Goal: Obtain resource: Obtain resource

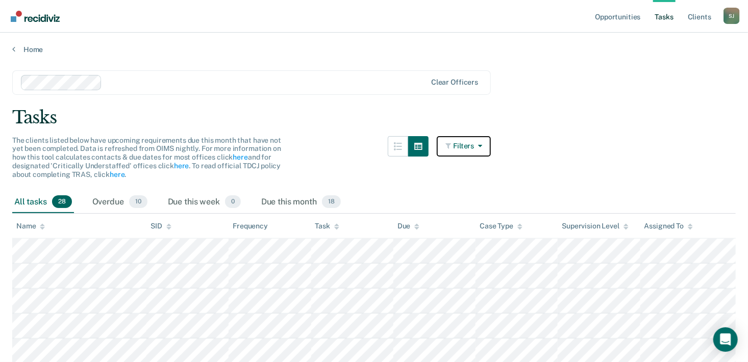
click at [472, 148] on button "Filters" at bounding box center [463, 146] width 54 height 20
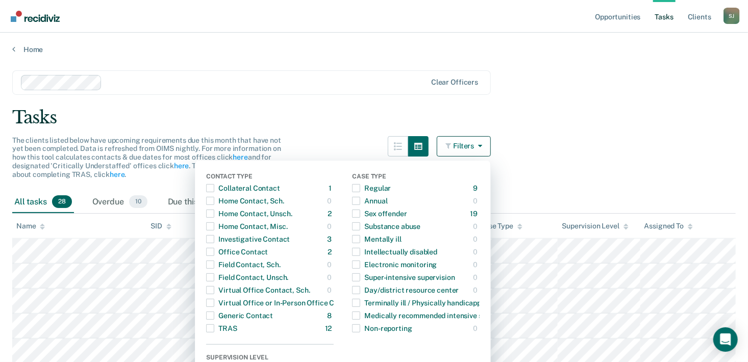
click at [617, 135] on main "Clear officers Tasks The clients listed below have upcoming requirements due th…" at bounding box center [374, 206] width 748 height 305
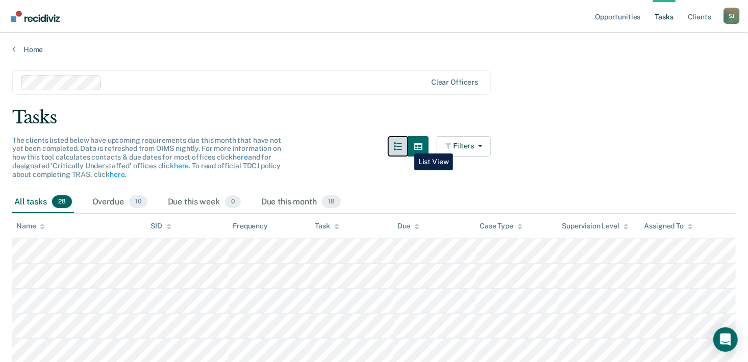
click at [402, 146] on icon "button" at bounding box center [398, 146] width 8 height 8
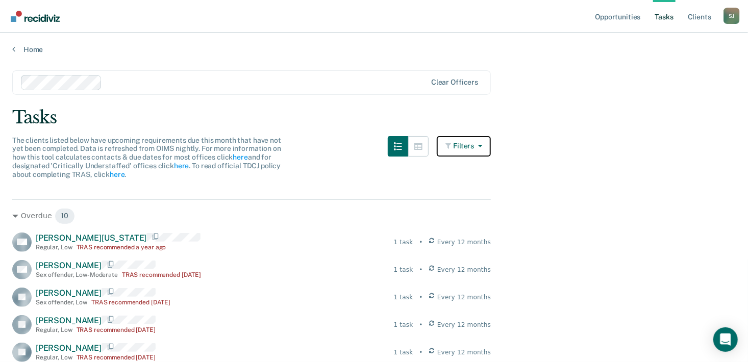
click at [470, 150] on button "Filters" at bounding box center [463, 146] width 54 height 20
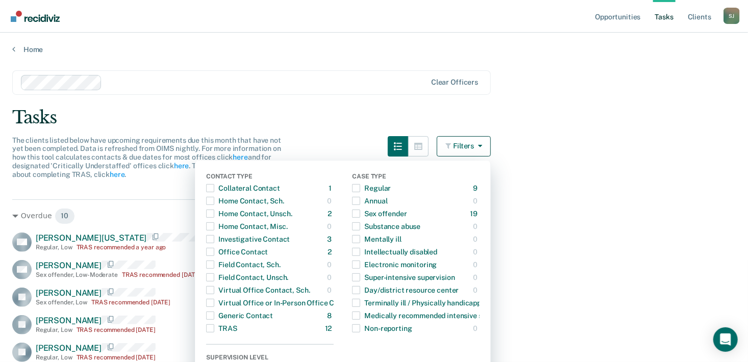
click at [471, 146] on button "Filters" at bounding box center [463, 146] width 54 height 20
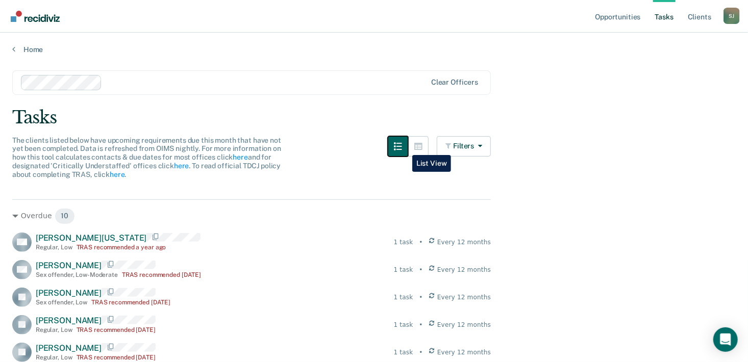
click at [402, 147] on icon "button" at bounding box center [398, 146] width 8 height 8
click at [422, 144] on icon "button" at bounding box center [418, 146] width 8 height 7
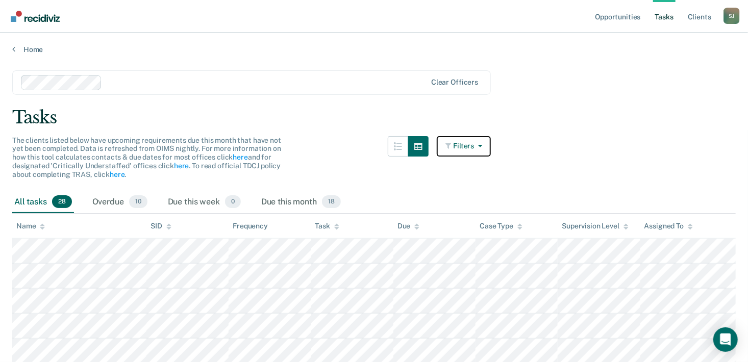
click at [481, 149] on button "Filters" at bounding box center [463, 146] width 54 height 20
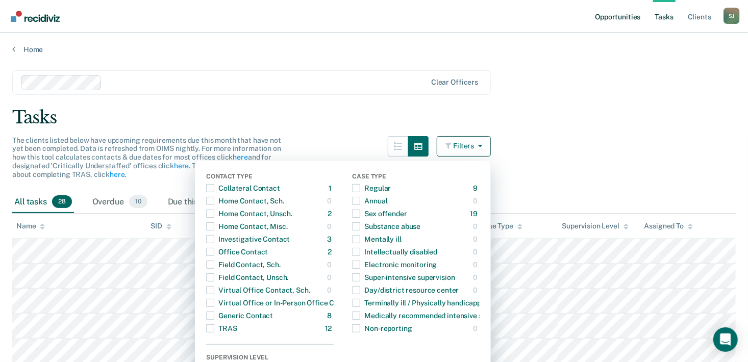
click at [623, 16] on link "Opportunities" at bounding box center [617, 16] width 49 height 33
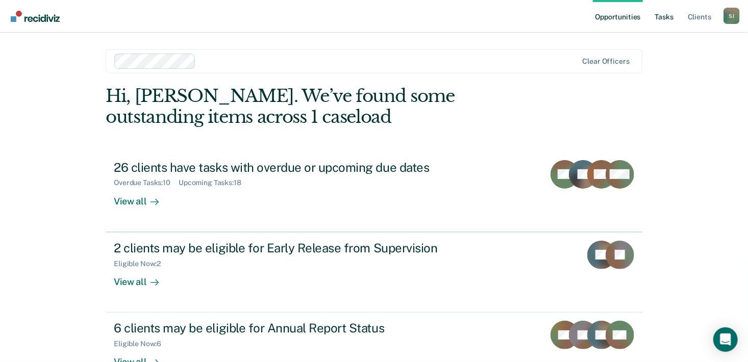
click at [663, 17] on link "Tasks" at bounding box center [664, 16] width 22 height 33
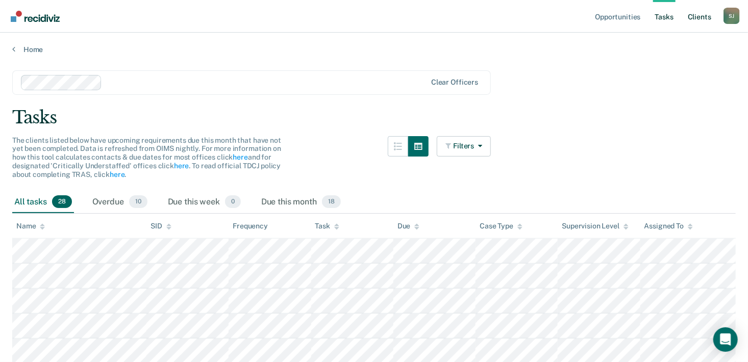
click at [705, 19] on link "Client s" at bounding box center [699, 16] width 28 height 33
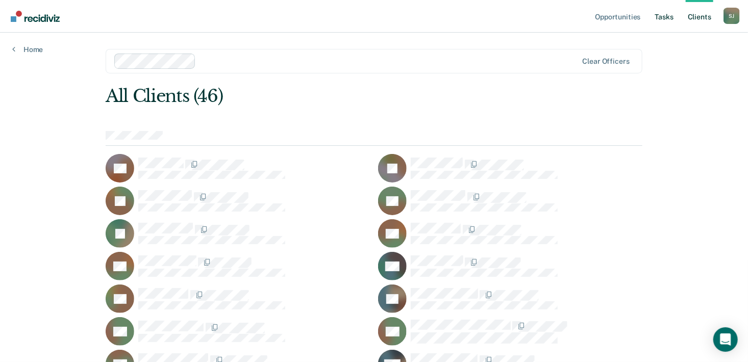
click at [670, 18] on link "Tasks" at bounding box center [664, 16] width 22 height 33
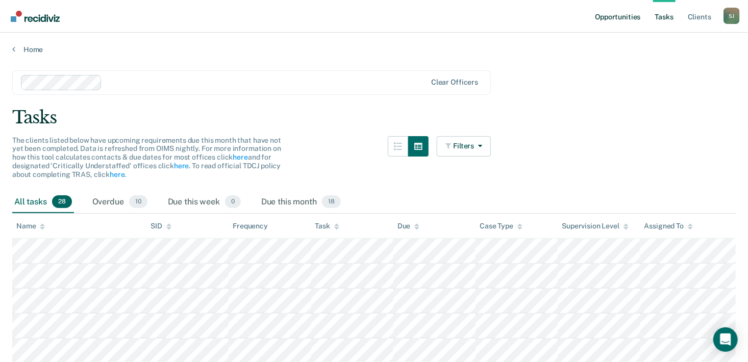
click at [613, 19] on link "Opportunities" at bounding box center [617, 16] width 49 height 33
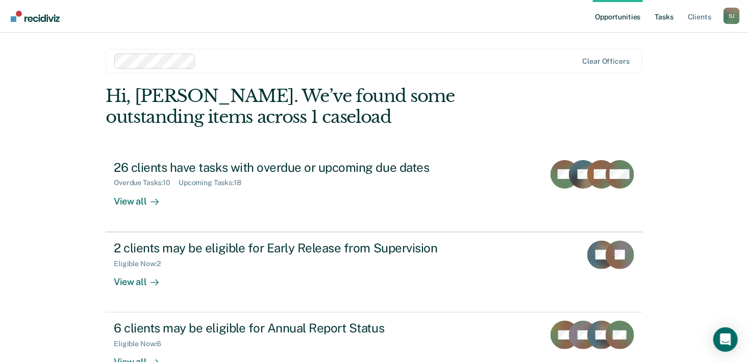
click at [666, 15] on link "Tasks" at bounding box center [664, 16] width 22 height 33
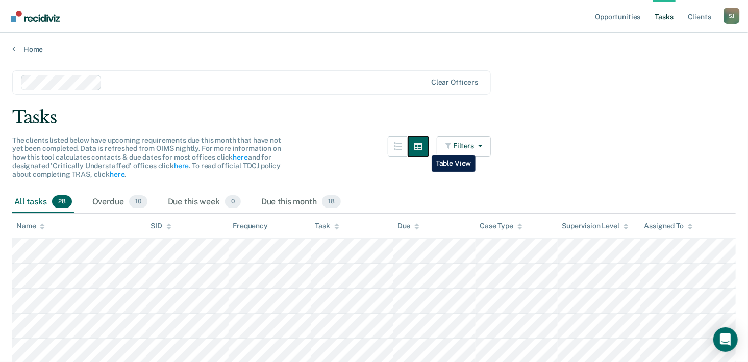
click at [422, 147] on icon "button" at bounding box center [418, 146] width 8 height 8
click at [400, 150] on button "button" at bounding box center [398, 146] width 20 height 20
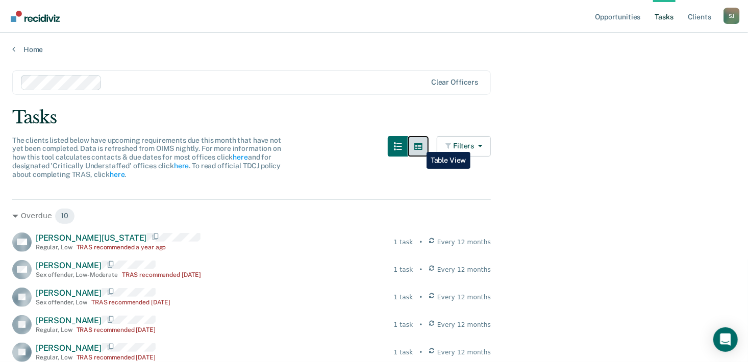
click at [419, 144] on button "button" at bounding box center [418, 146] width 20 height 20
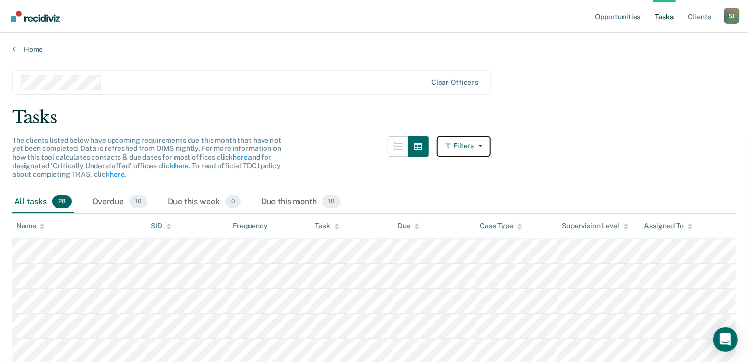
click at [471, 148] on button "Filters" at bounding box center [463, 146] width 54 height 20
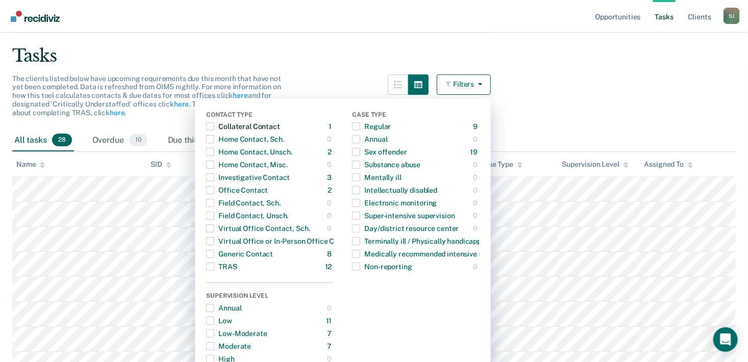
scroll to position [53, 0]
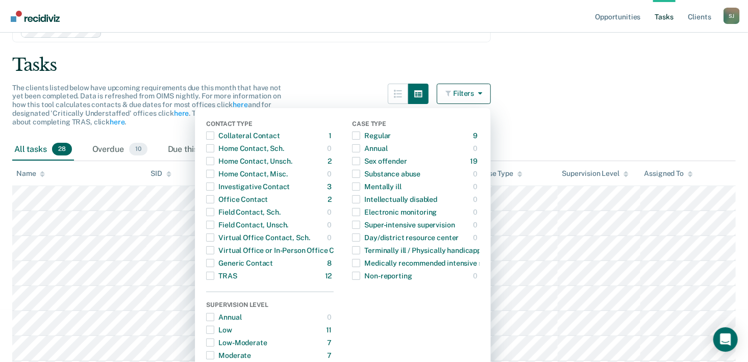
click at [587, 114] on main "Clear officers Tasks The clients listed below have upcoming requirements due th…" at bounding box center [374, 154] width 748 height 305
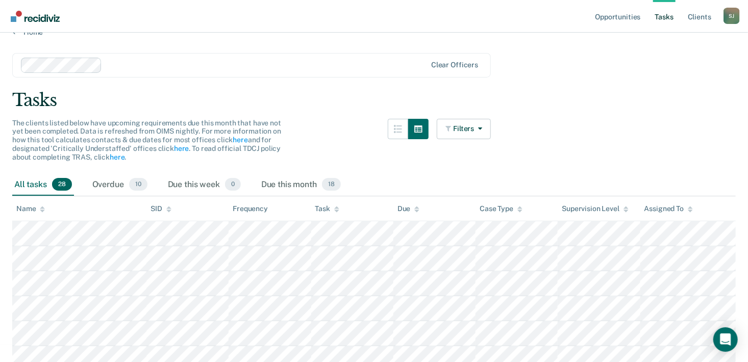
scroll to position [0, 0]
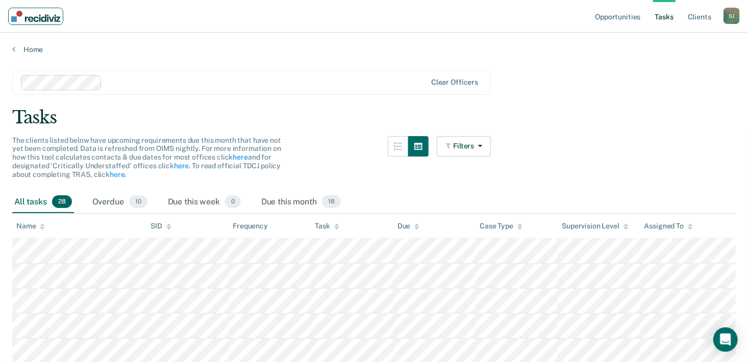
click at [16, 17] on img "Main navigation" at bounding box center [35, 16] width 49 height 11
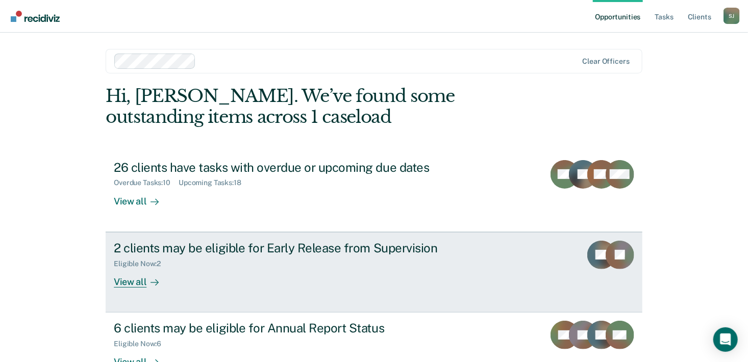
click at [128, 280] on div "View all" at bounding box center [142, 278] width 57 height 20
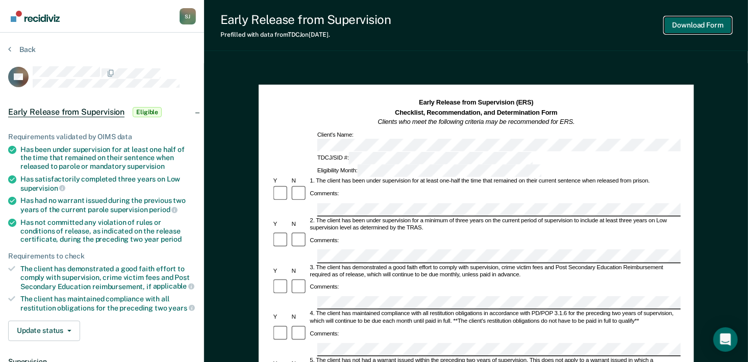
click at [711, 22] on button "Download Form" at bounding box center [697, 25] width 67 height 17
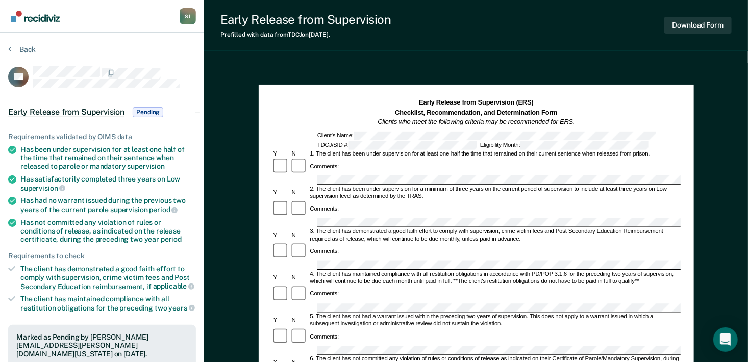
drag, startPoint x: 108, startPoint y: 12, endPoint x: 118, endPoint y: 42, distance: 31.9
click at [118, 42] on div "[PERSON_NAME] [PERSON_NAME] Profile How it works Log Out Back LG Early Release …" at bounding box center [102, 342] width 204 height 684
click at [558, 42] on div "Early Release from Supervision Prefilled with data from TDCJ on [DATE] . Downlo…" at bounding box center [476, 25] width 544 height 51
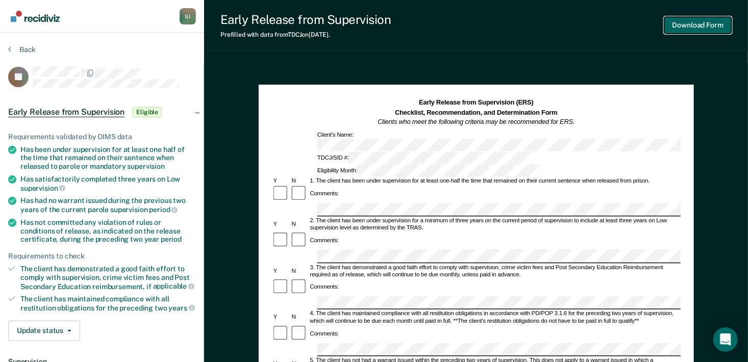
click at [704, 26] on button "Download Form" at bounding box center [697, 25] width 67 height 17
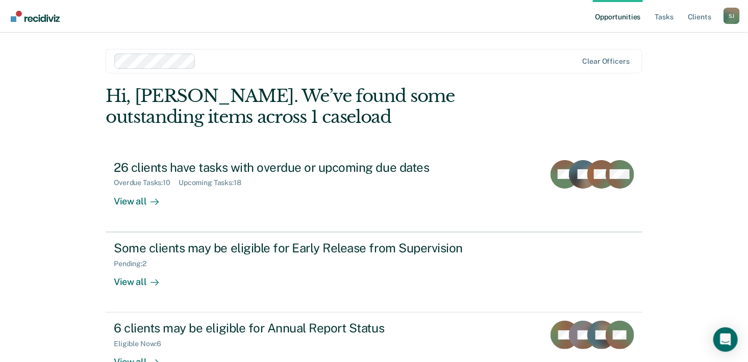
scroll to position [71, 0]
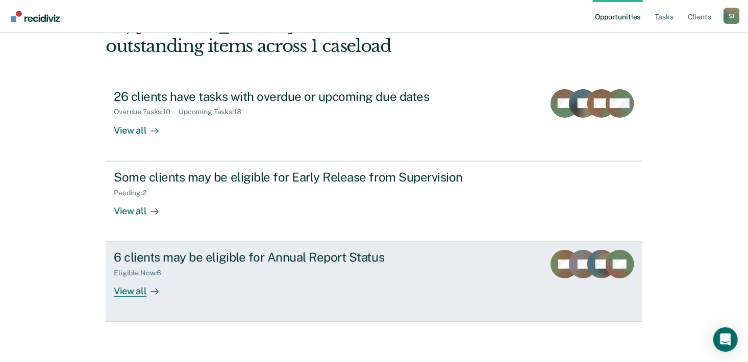
click at [114, 291] on div "View all" at bounding box center [142, 287] width 57 height 20
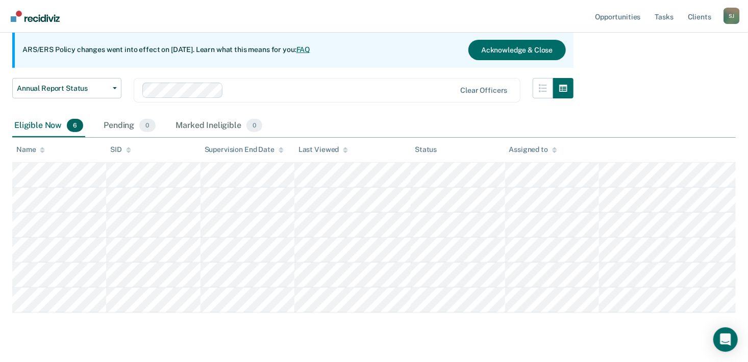
scroll to position [117, 0]
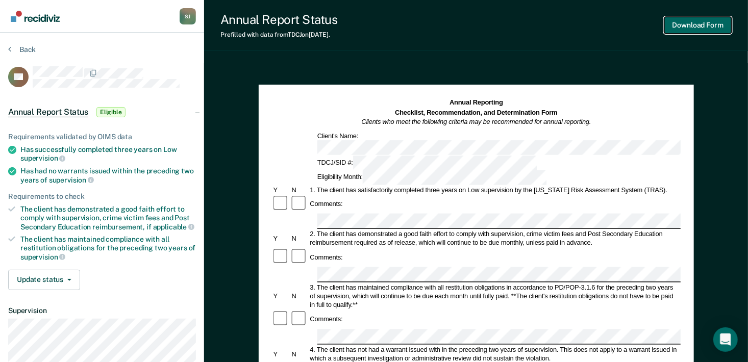
click at [688, 26] on button "Download Form" at bounding box center [697, 25] width 67 height 17
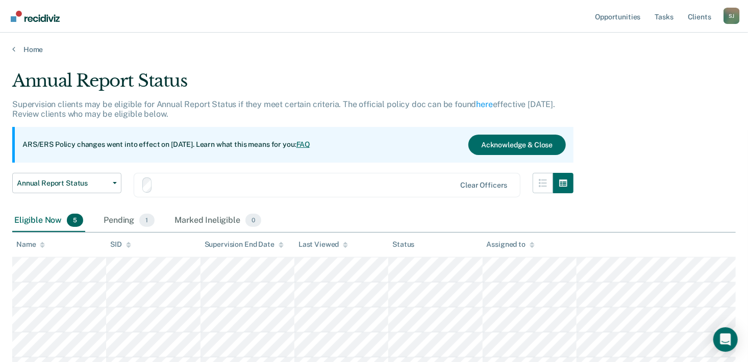
scroll to position [92, 0]
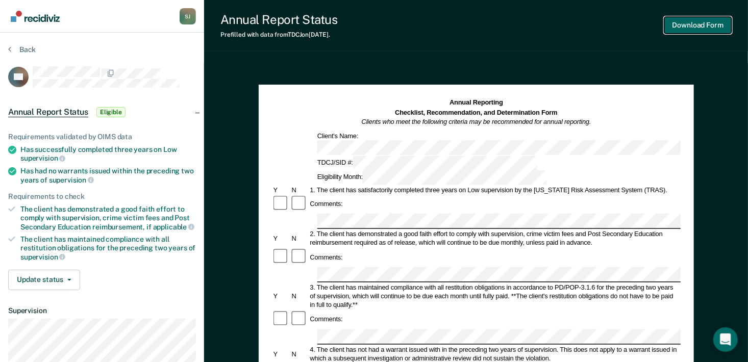
click at [707, 27] on button "Download Form" at bounding box center [697, 25] width 67 height 17
click at [711, 28] on button "Download Form" at bounding box center [697, 25] width 67 height 17
click at [699, 28] on button "Download Form" at bounding box center [697, 25] width 67 height 17
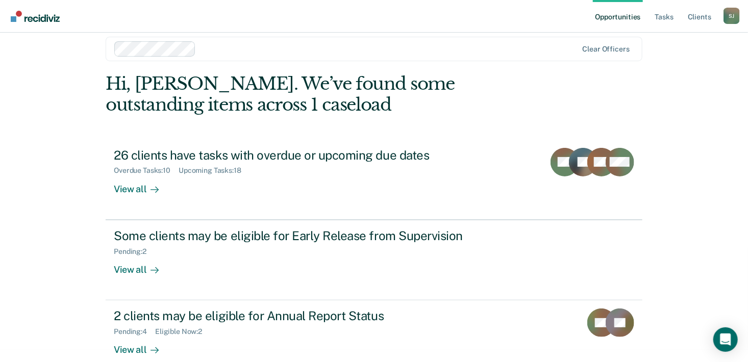
scroll to position [30, 0]
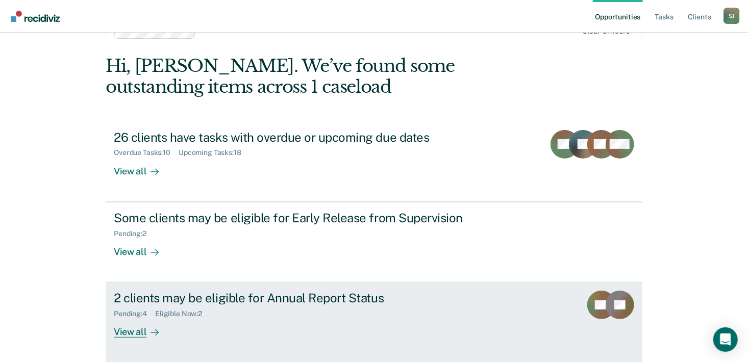
click at [133, 332] on div "View all" at bounding box center [142, 328] width 57 height 20
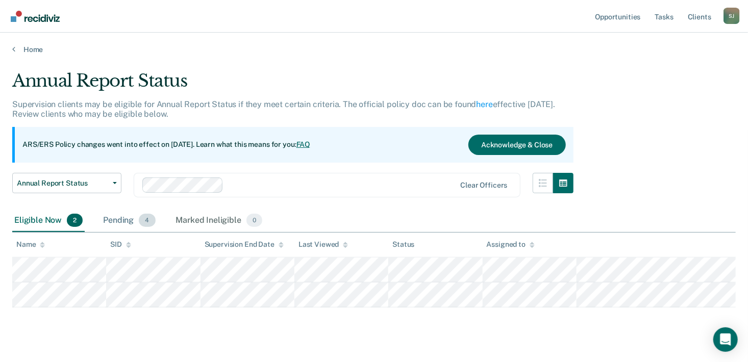
click at [124, 221] on div "Pending 4" at bounding box center [129, 221] width 56 height 22
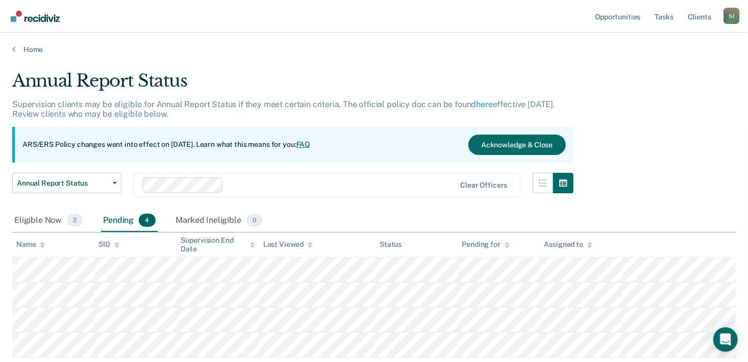
scroll to position [30, 0]
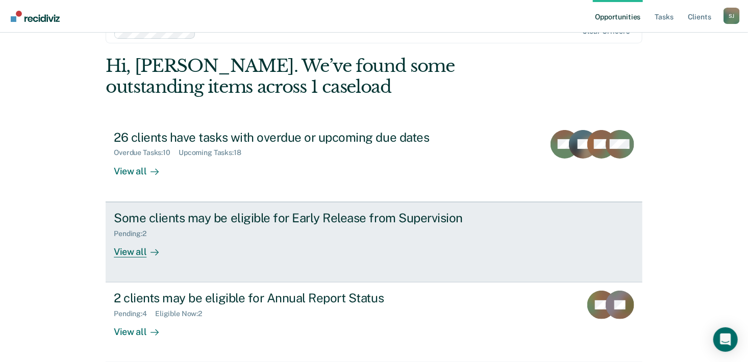
click at [126, 254] on div "View all" at bounding box center [142, 248] width 57 height 20
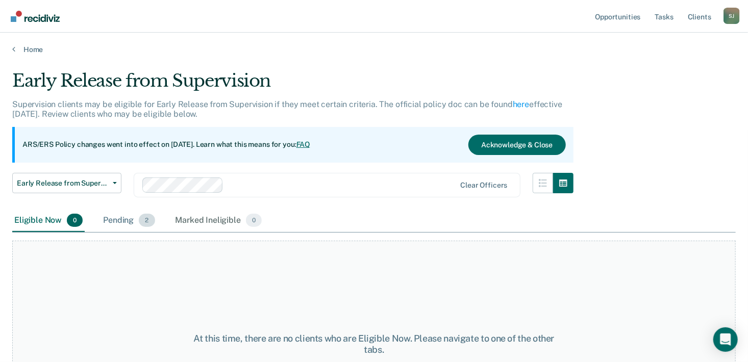
click at [126, 219] on div "Pending 2" at bounding box center [129, 221] width 56 height 22
